Goal: Navigation & Orientation: Find specific page/section

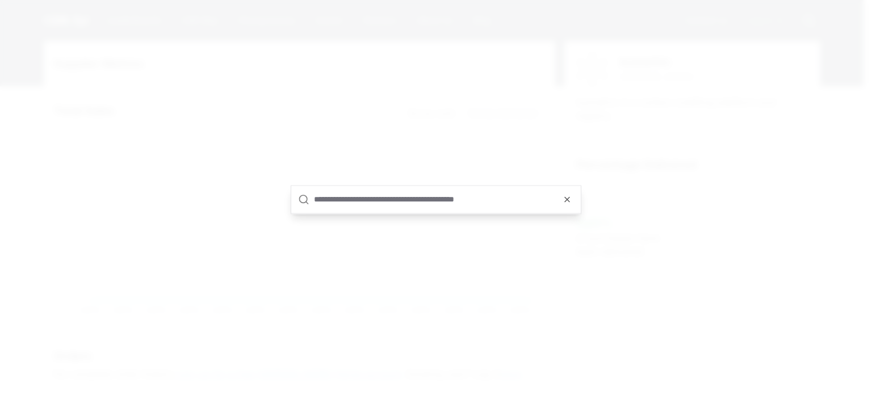
type input "*"
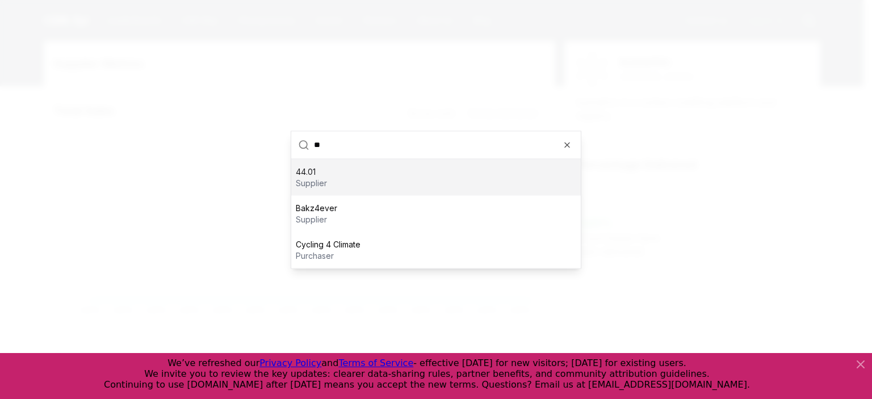
type input "**"
click at [411, 184] on div "44.01 supplier" at bounding box center [436, 177] width 290 height 36
